Goal: Task Accomplishment & Management: Manage account settings

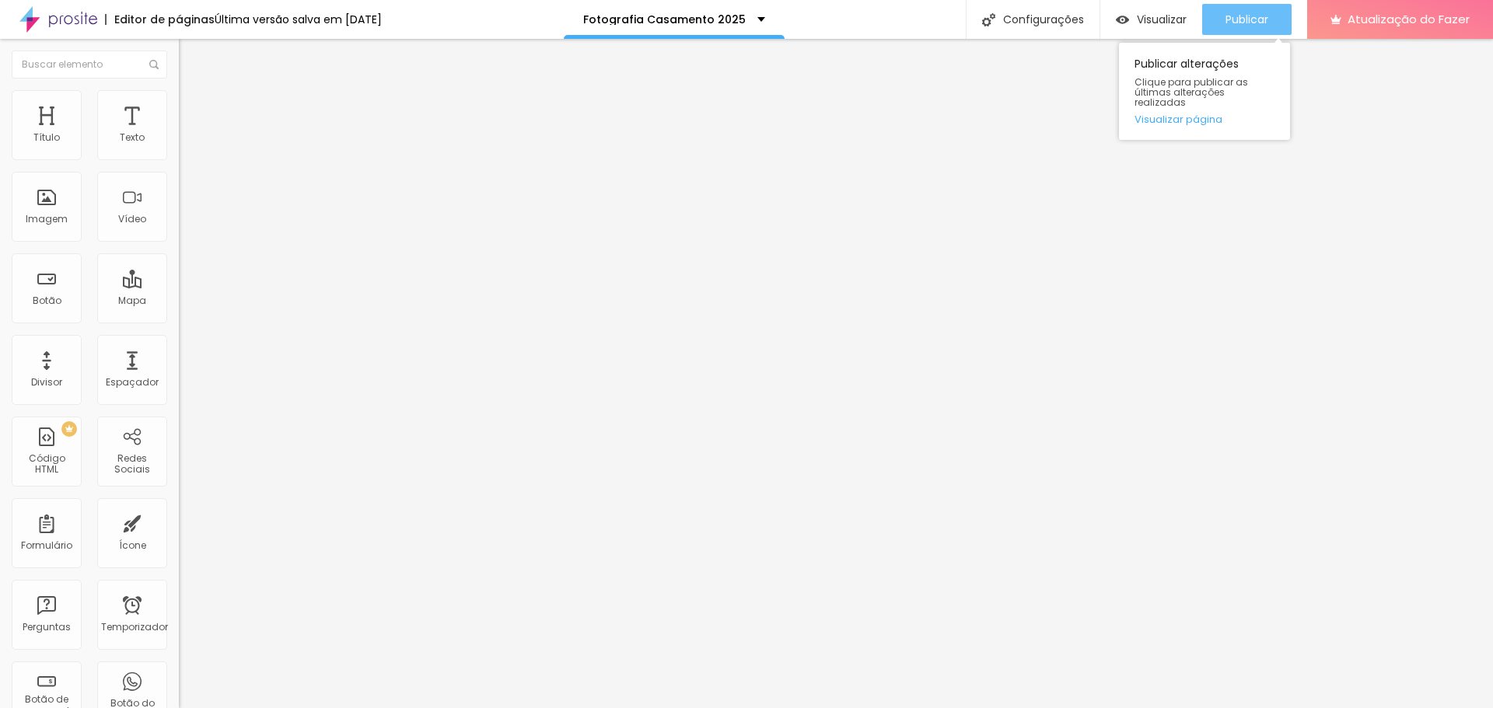
click at [1250, 17] on font "Publicar" at bounding box center [1246, 20] width 43 height 16
click at [1245, 18] on font "Publicar" at bounding box center [1246, 20] width 43 height 16
click at [1248, 22] on font "Publicar" at bounding box center [1246, 20] width 43 height 16
click at [1248, 12] on font "Publicar" at bounding box center [1246, 20] width 43 height 16
